Goal: Task Accomplishment & Management: Manage account settings

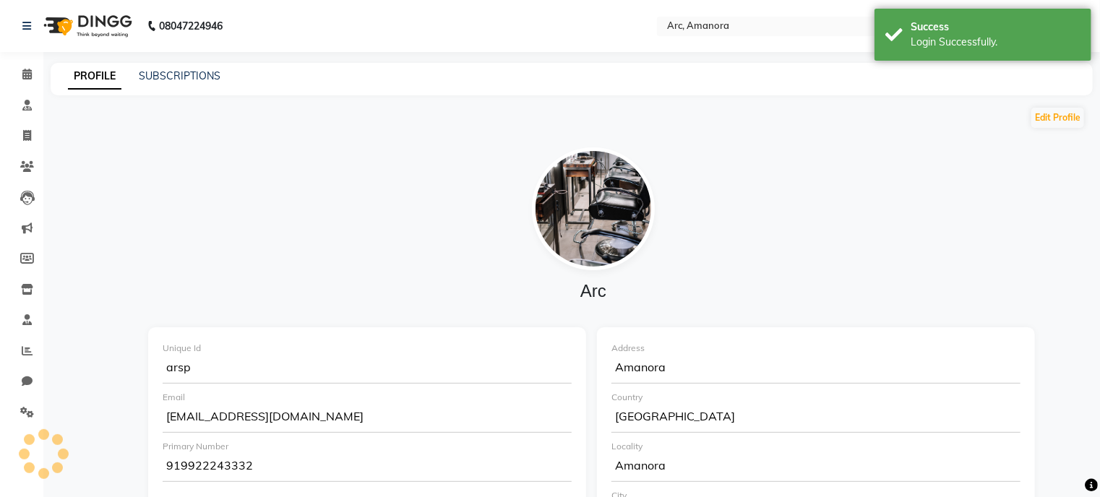
select select "en"
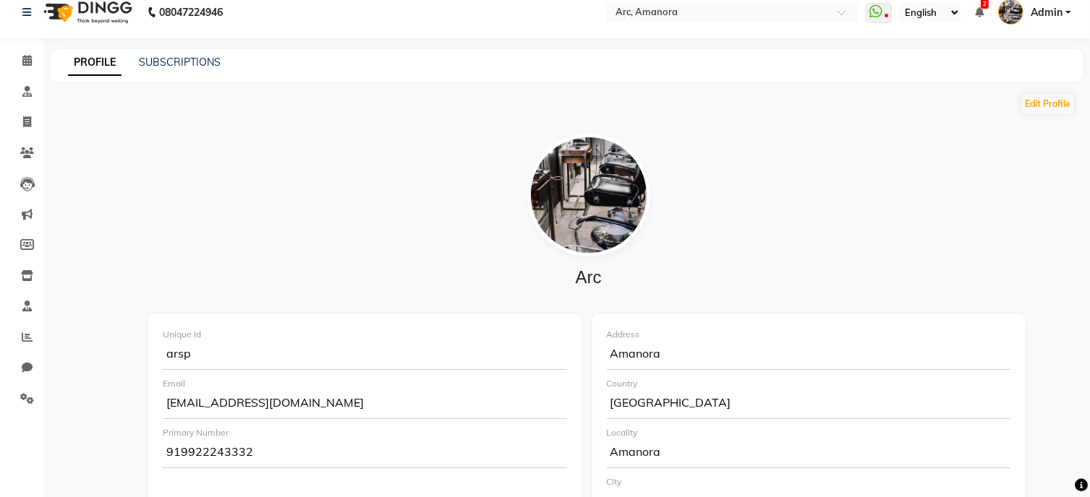
scroll to position [9, 0]
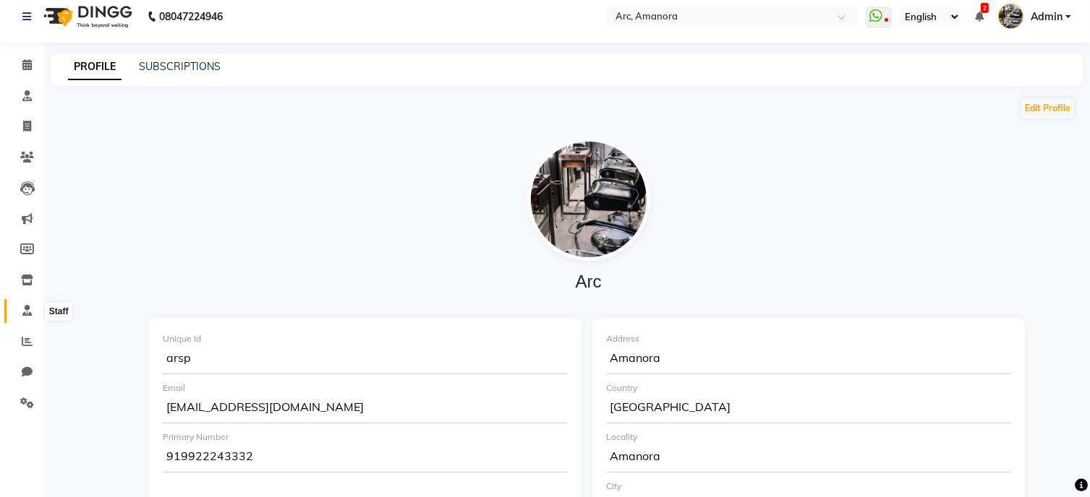
click at [20, 307] on span at bounding box center [26, 311] width 25 height 17
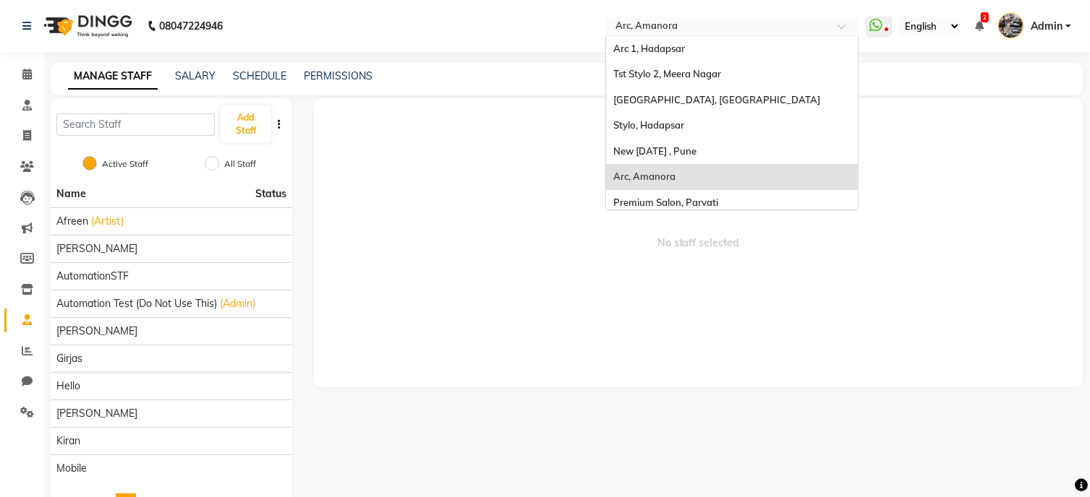
click at [643, 30] on input "text" at bounding box center [717, 27] width 210 height 14
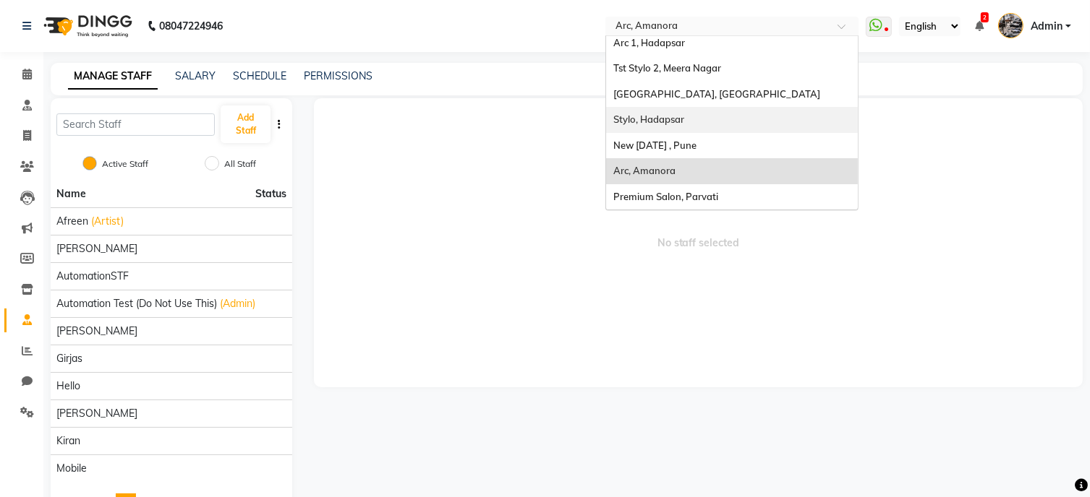
click at [644, 125] on span "Stylo, Hadapsar" at bounding box center [648, 120] width 71 height 12
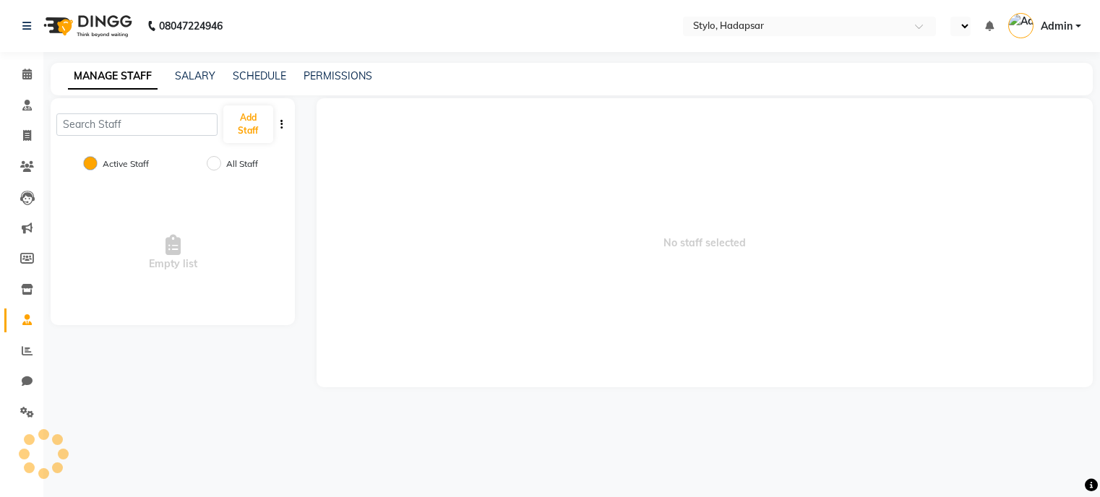
select select "en"
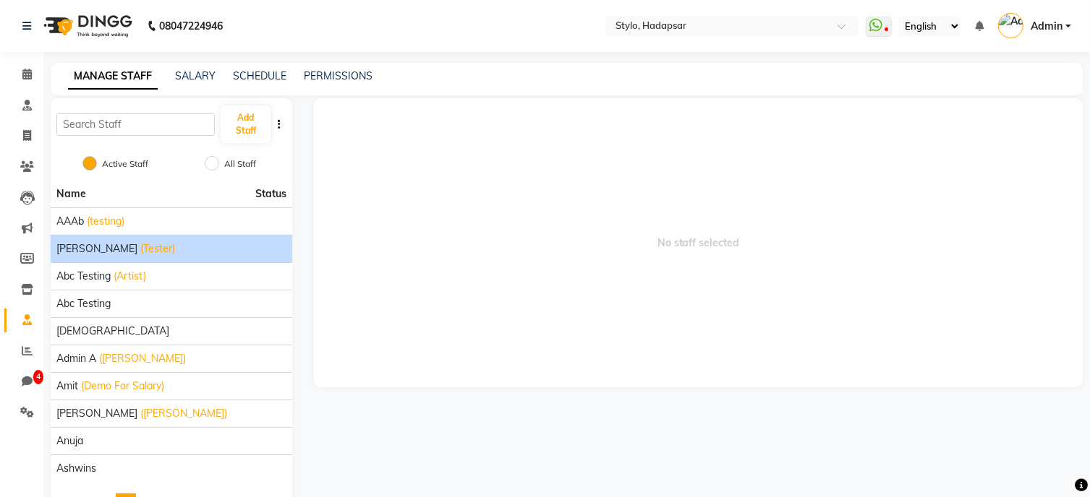
click at [84, 246] on span "[PERSON_NAME]" at bounding box center [96, 248] width 81 height 15
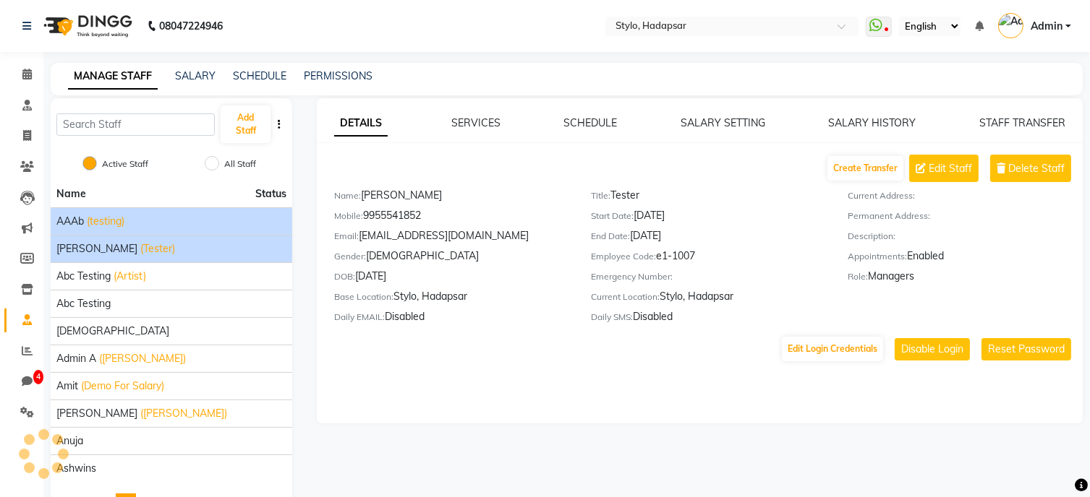
click at [84, 231] on li "AAAb (testing)" at bounding box center [171, 220] width 241 height 27
click at [72, 221] on span "AAAb" at bounding box center [69, 221] width 27 height 15
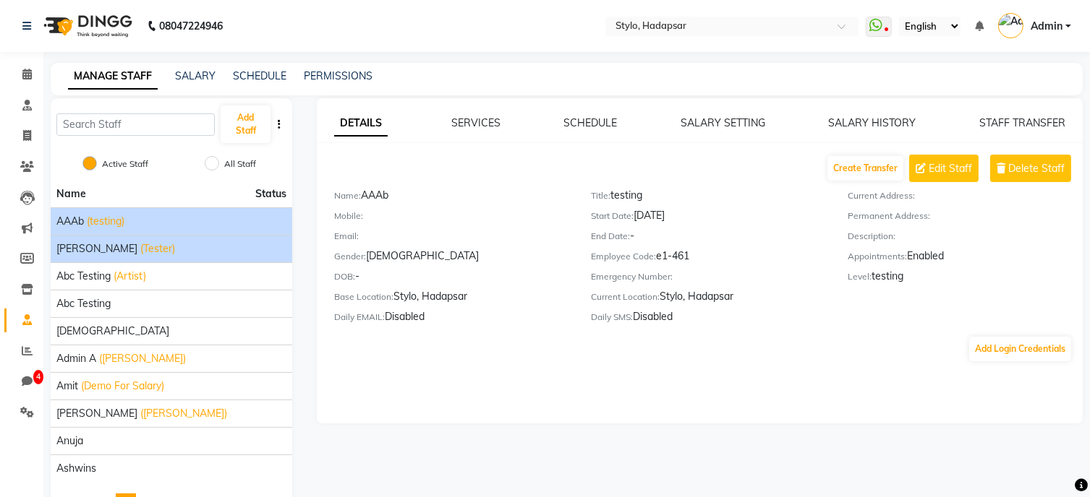
click at [72, 245] on span "[PERSON_NAME]" at bounding box center [96, 248] width 81 height 15
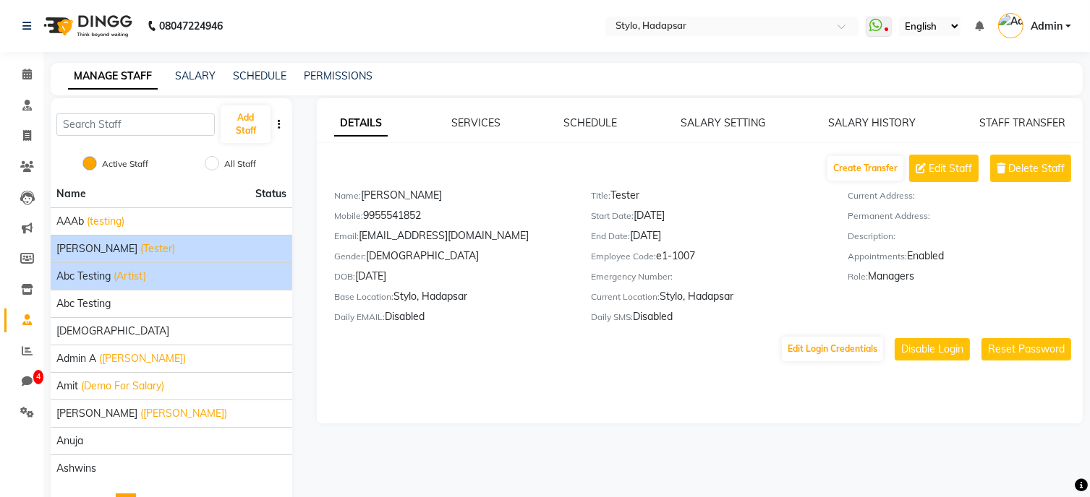
click at [72, 275] on span "abc testing" at bounding box center [83, 276] width 54 height 15
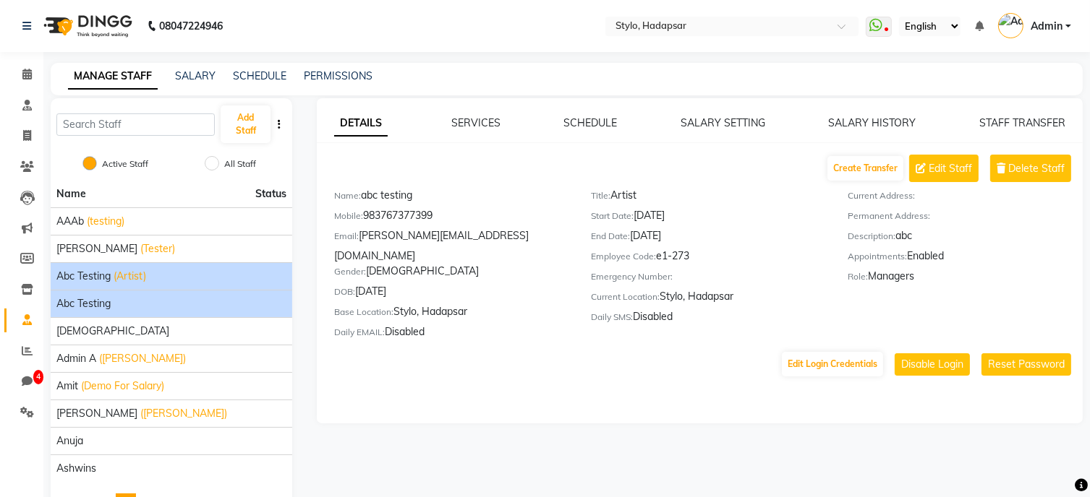
click at [72, 301] on span "Abc testing" at bounding box center [83, 303] width 54 height 15
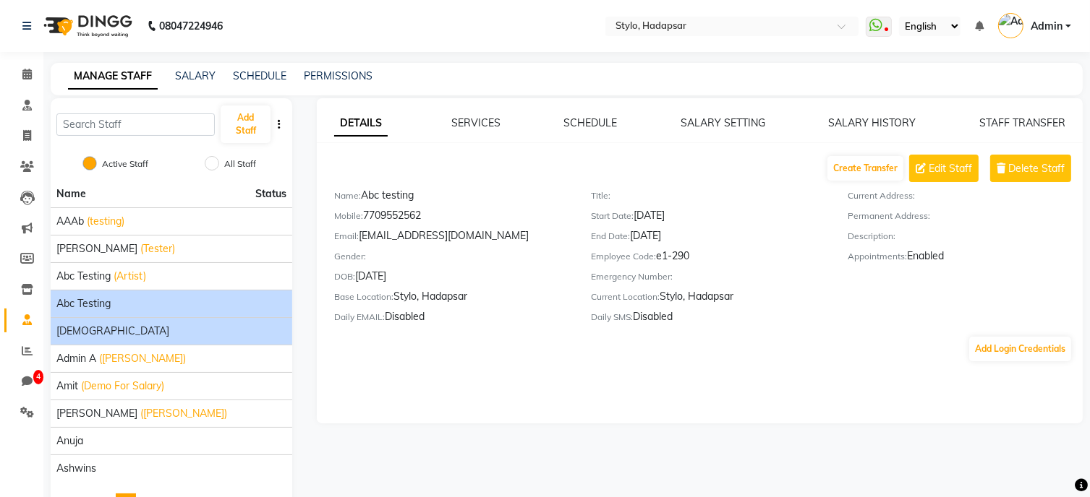
click at [74, 322] on li "[DEMOGRAPHIC_DATA]" at bounding box center [171, 330] width 241 height 27
click at [74, 330] on span "[DEMOGRAPHIC_DATA]" at bounding box center [112, 331] width 113 height 15
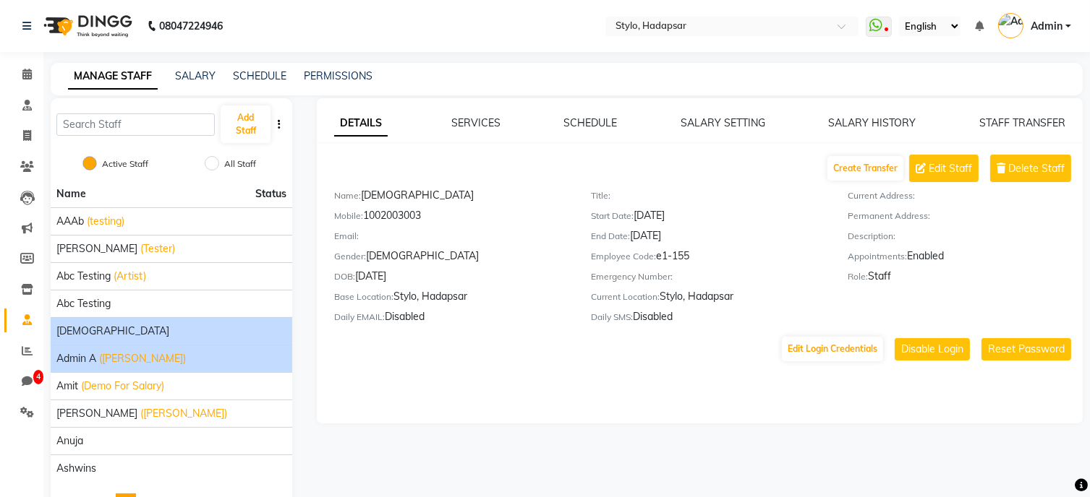
click at [74, 367] on li "Admin A ([PERSON_NAME])" at bounding box center [171, 358] width 241 height 27
click at [72, 353] on span "Admin A" at bounding box center [76, 358] width 40 height 15
